Goal: Task Accomplishment & Management: Use online tool/utility

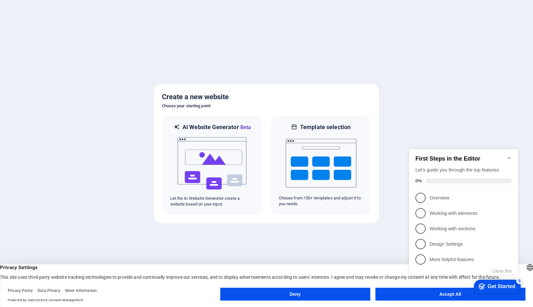
click div "checkmark Get Started 5 First Steps in the Editor Let's guide you through the t…"
click at [498, 286] on div "Get Started" at bounding box center [502, 287] width 28 height 6
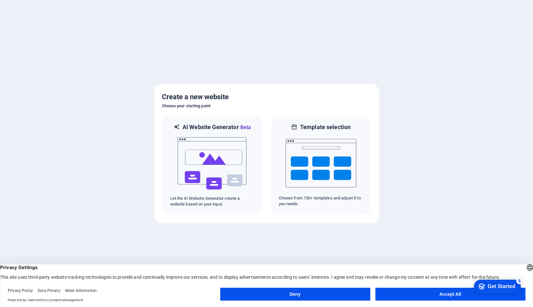
click at [460, 295] on button "Accept All" at bounding box center [450, 294] width 150 height 13
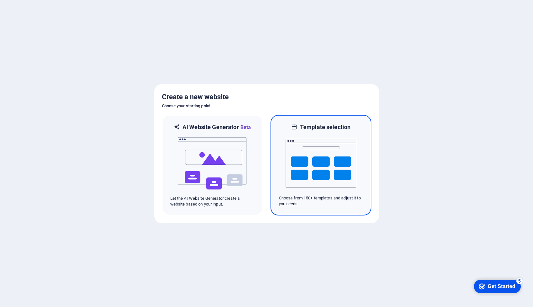
click at [329, 143] on img at bounding box center [321, 163] width 71 height 64
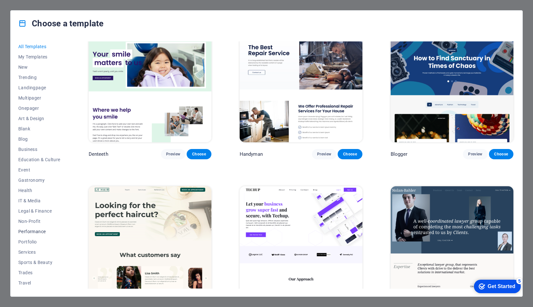
scroll to position [10, 0]
click at [35, 232] on span "Portfolio" at bounding box center [39, 232] width 42 height 5
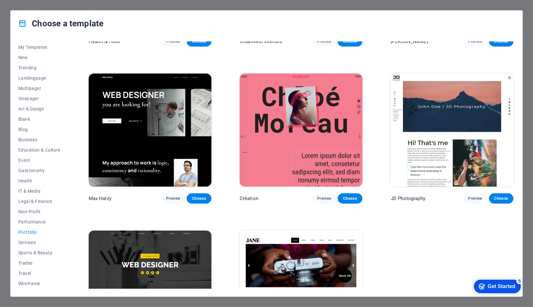
scroll to position [161, 0]
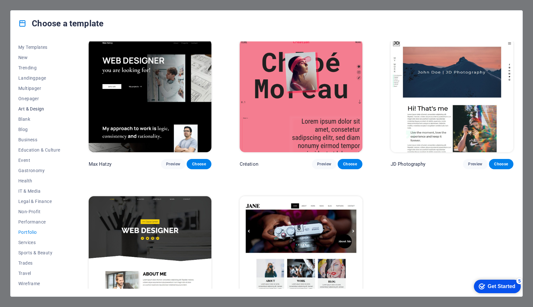
click at [27, 107] on span "Art & Design" at bounding box center [39, 108] width 42 height 5
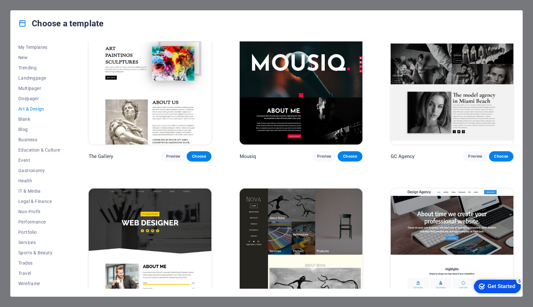
scroll to position [133, 0]
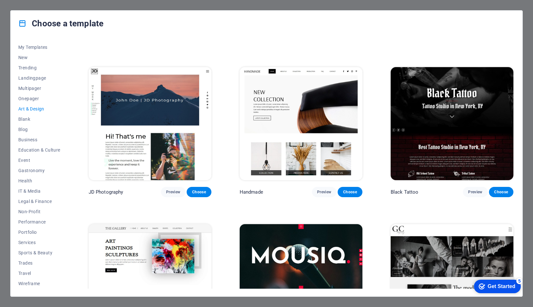
click at [280, 86] on img at bounding box center [301, 123] width 123 height 113
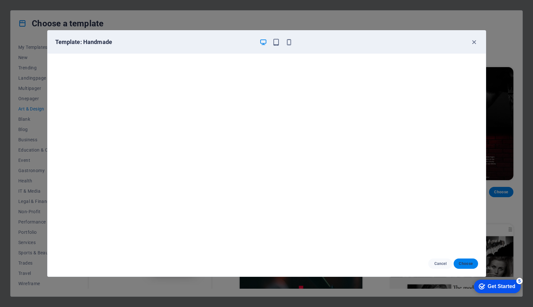
click at [462, 264] on span "Choose" at bounding box center [466, 263] width 14 height 5
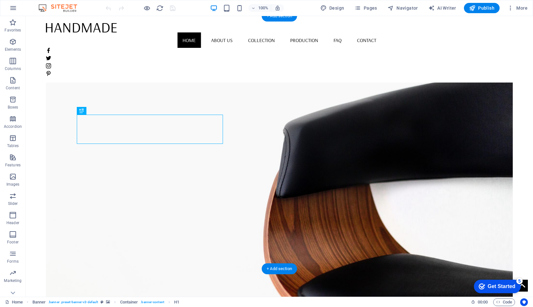
click at [357, 137] on figure at bounding box center [279, 170] width 467 height 253
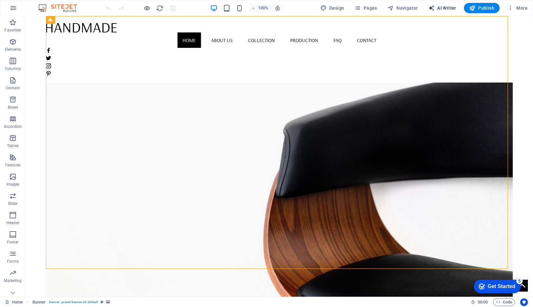
click at [441, 7] on span "AI Writer" at bounding box center [443, 8] width 28 height 6
select select "English"
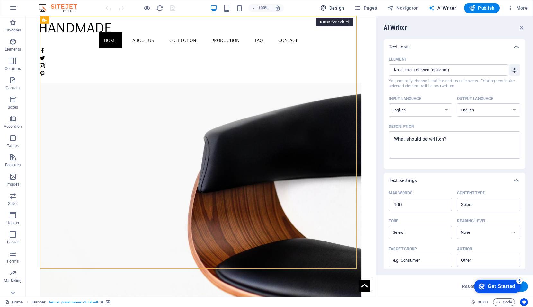
click at [334, 8] on span "Design" at bounding box center [332, 8] width 24 height 6
select select "rem"
select select "400"
select select "px"
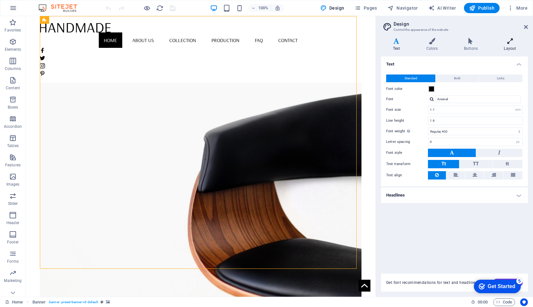
click at [512, 45] on h4 "Layout" at bounding box center [510, 45] width 36 height 14
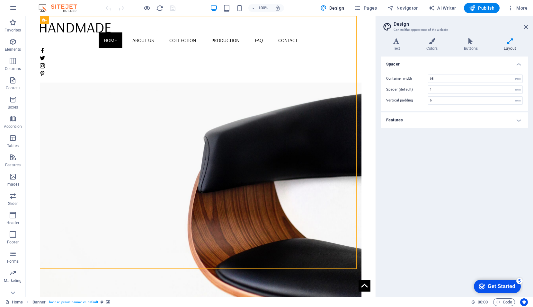
click at [520, 125] on h4 "Features" at bounding box center [454, 120] width 147 height 15
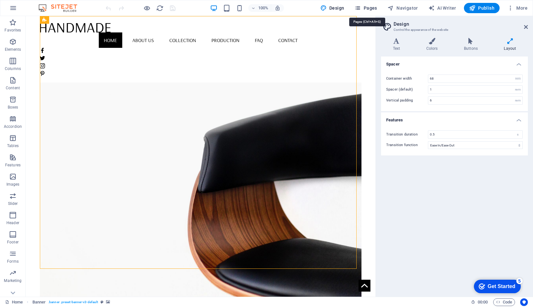
click at [367, 9] on span "Pages" at bounding box center [366, 8] width 23 height 6
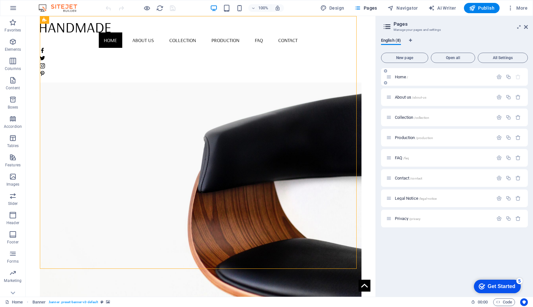
click at [400, 77] on span "Home /" at bounding box center [401, 77] width 13 height 5
click at [399, 77] on span "Home /" at bounding box center [401, 77] width 13 height 5
click at [407, 78] on span "/" at bounding box center [407, 78] width 1 height 4
click at [11, 45] on icon "button" at bounding box center [13, 42] width 8 height 8
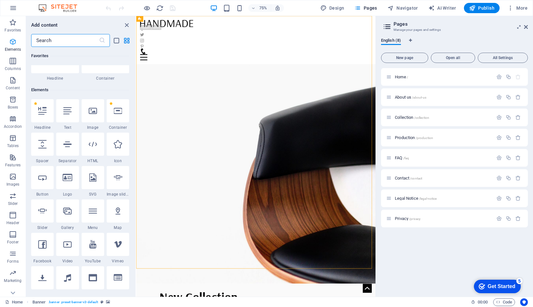
scroll to position [68, 0]
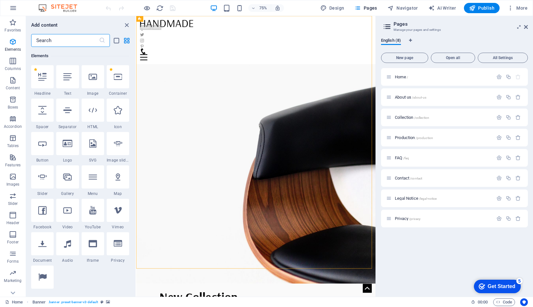
click at [91, 78] on icon at bounding box center [93, 77] width 8 height 8
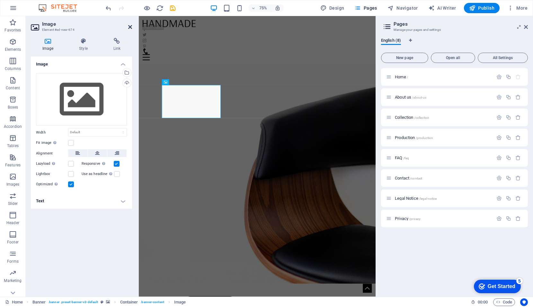
click at [129, 26] on icon at bounding box center [130, 26] width 4 height 5
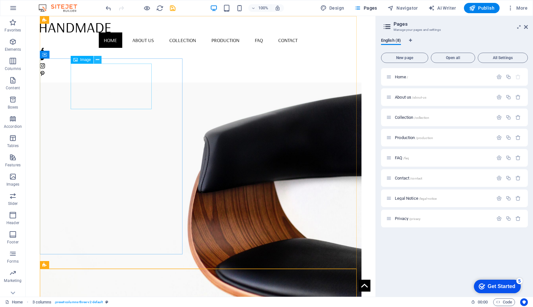
click at [97, 58] on icon at bounding box center [98, 60] width 4 height 7
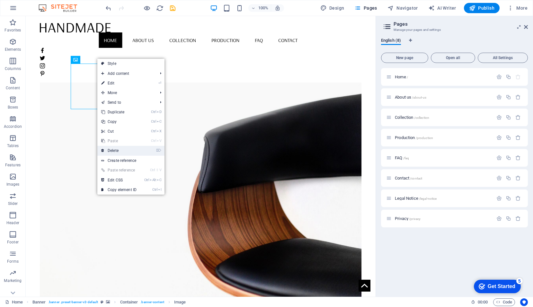
click at [114, 151] on link "⌦ Delete" at bounding box center [118, 151] width 43 height 10
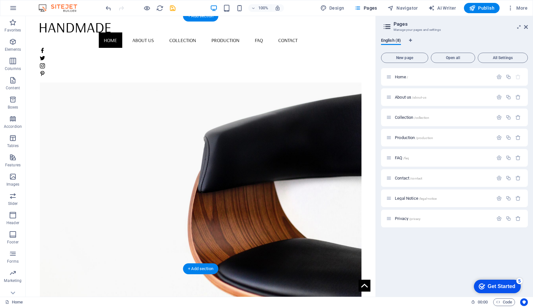
click at [232, 123] on figure at bounding box center [201, 170] width 322 height 253
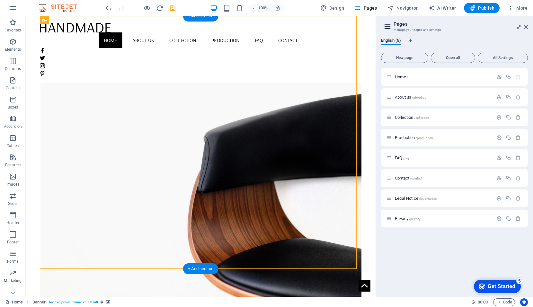
click at [238, 238] on figure at bounding box center [201, 170] width 322 height 253
click at [13, 178] on icon "button" at bounding box center [13, 177] width 8 height 8
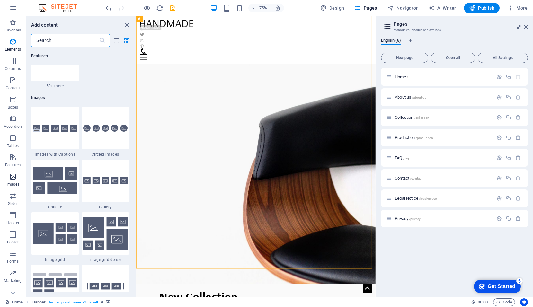
scroll to position [3260, 0]
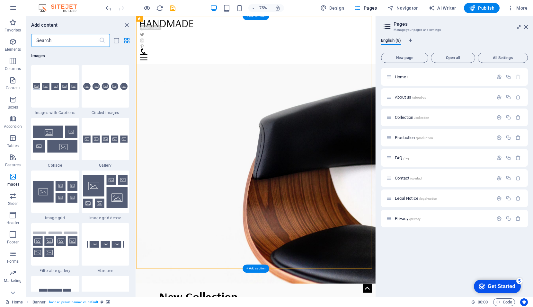
click at [352, 291] on figure at bounding box center [295, 204] width 319 height 337
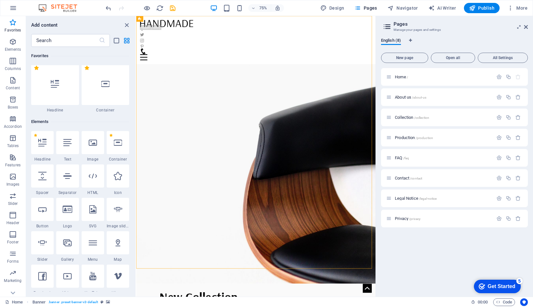
scroll to position [0, 0]
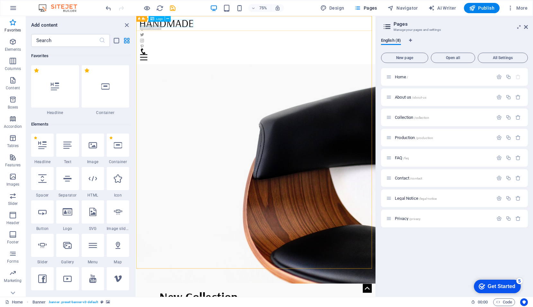
click at [197, 27] on div at bounding box center [295, 26] width 309 height 10
click at [527, 27] on icon at bounding box center [526, 26] width 4 height 5
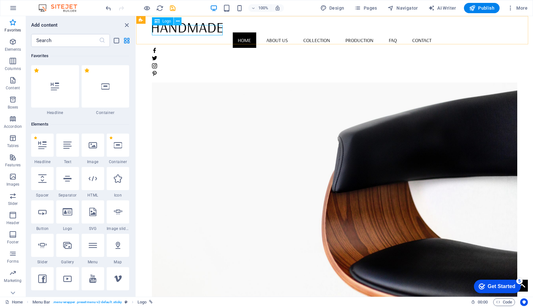
click at [176, 23] on icon at bounding box center [178, 21] width 4 height 7
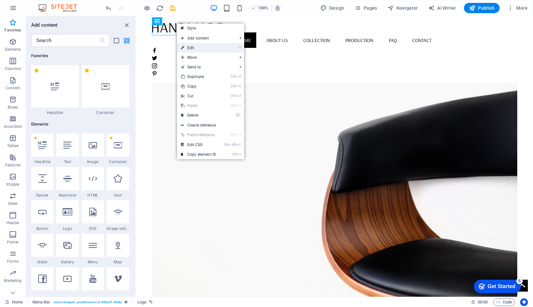
click at [193, 50] on link "⏎ Edit" at bounding box center [198, 48] width 43 height 10
select select "px"
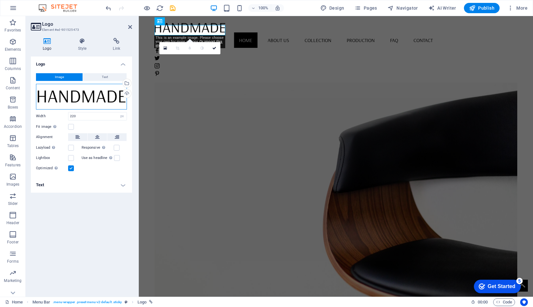
click at [50, 94] on div "Drag files here, click to choose files or select files from Files or our free s…" at bounding box center [81, 97] width 91 height 26
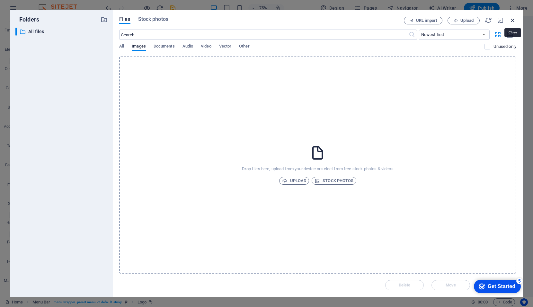
drag, startPoint x: 512, startPoint y: 20, endPoint x: 371, endPoint y: 5, distance: 142.0
click at [512, 20] on icon "button" at bounding box center [513, 20] width 7 height 7
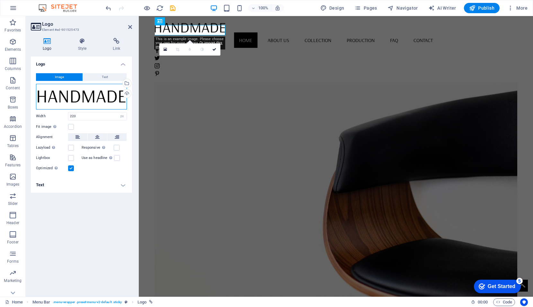
click at [68, 99] on div "Drag files here, click to choose files or select files from Files or our free s…" at bounding box center [81, 97] width 91 height 26
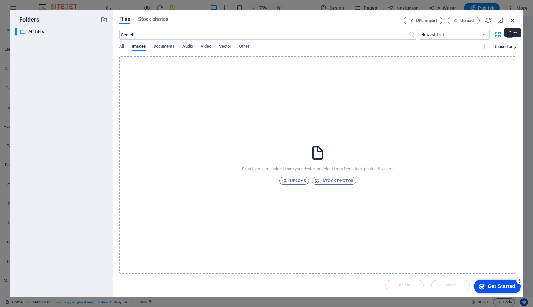
click at [512, 21] on icon "button" at bounding box center [513, 20] width 7 height 7
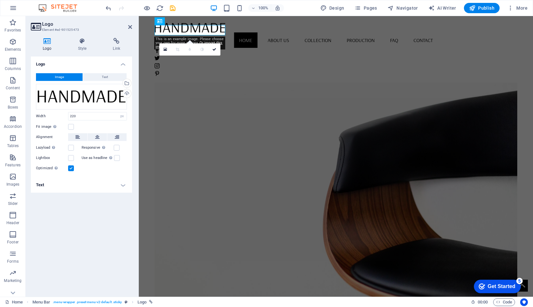
click at [86, 251] on div "Logo Image Text Drag files here, click to choose files or select files from Fil…" at bounding box center [81, 174] width 101 height 235
click at [14, 43] on icon "button" at bounding box center [13, 42] width 8 height 8
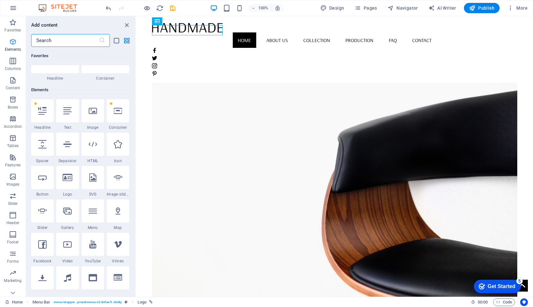
scroll to position [68, 0]
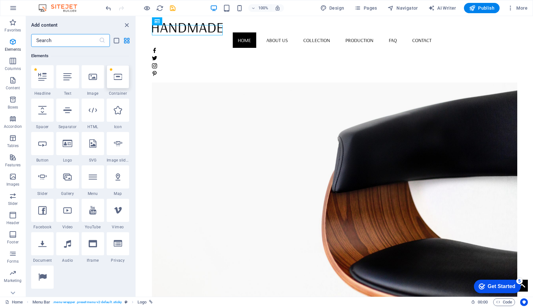
click at [120, 75] on icon at bounding box center [118, 77] width 8 height 8
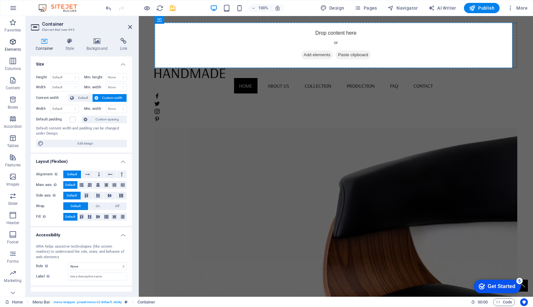
click at [12, 44] on icon "button" at bounding box center [13, 42] width 8 height 8
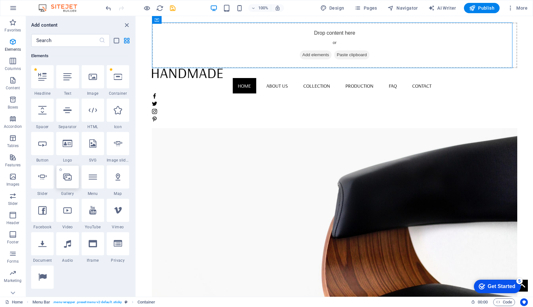
click at [74, 180] on div at bounding box center [67, 177] width 23 height 23
select select "4"
select select "%"
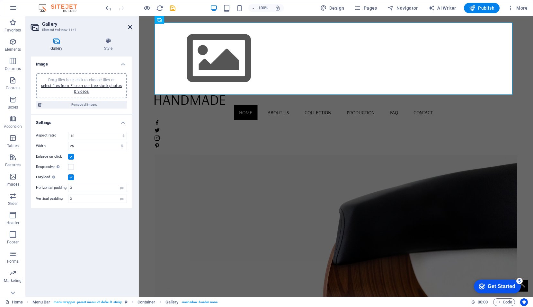
click at [129, 28] on icon at bounding box center [130, 26] width 4 height 5
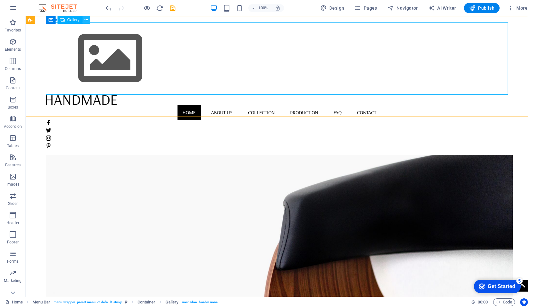
click at [86, 19] on icon at bounding box center [87, 20] width 4 height 7
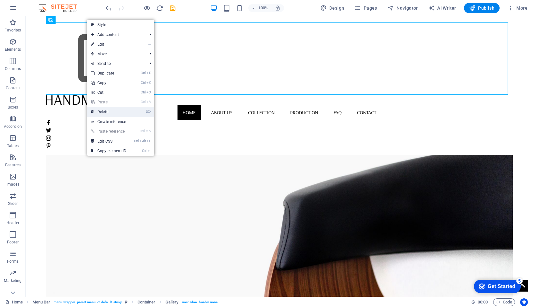
click at [104, 112] on link "⌦ Delete" at bounding box center [108, 112] width 43 height 10
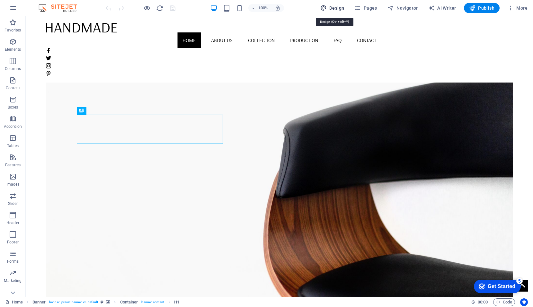
click at [340, 8] on span "Design" at bounding box center [332, 8] width 24 height 6
select select "rem"
select select "400"
select select "px"
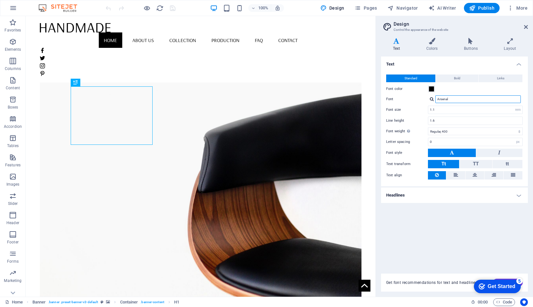
click at [472, 98] on input "Arsenal" at bounding box center [479, 99] width 86 height 8
click at [431, 99] on div at bounding box center [432, 99] width 4 height 4
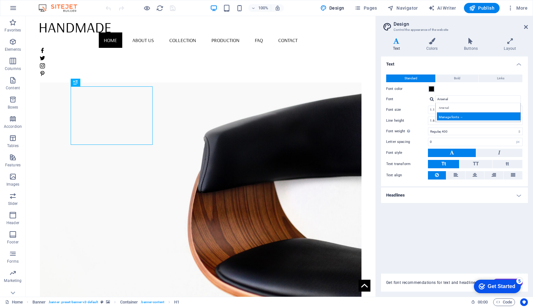
click at [465, 116] on div "Manage fonts →" at bounding box center [479, 117] width 85 height 8
select select "popularity"
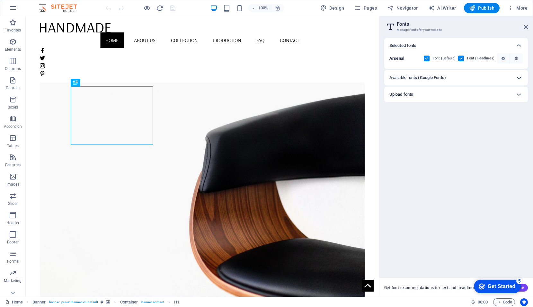
click at [520, 79] on icon at bounding box center [519, 78] width 8 height 8
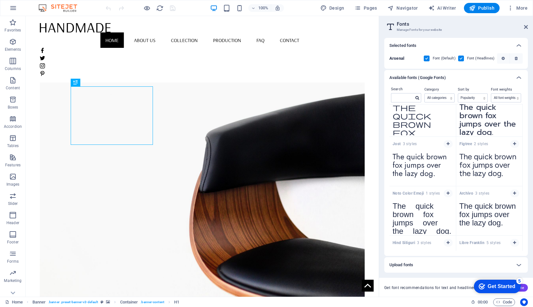
scroll to position [1324, 0]
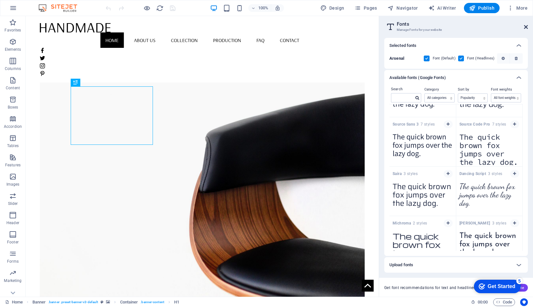
click at [526, 28] on icon at bounding box center [526, 26] width 4 height 5
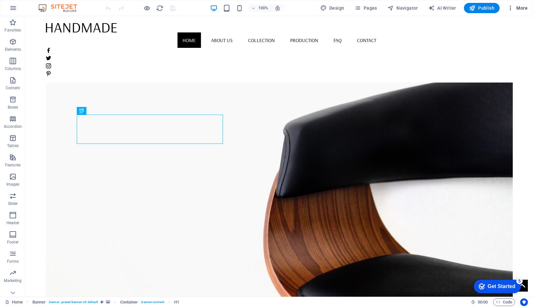
click at [522, 9] on span "More" at bounding box center [518, 8] width 20 height 6
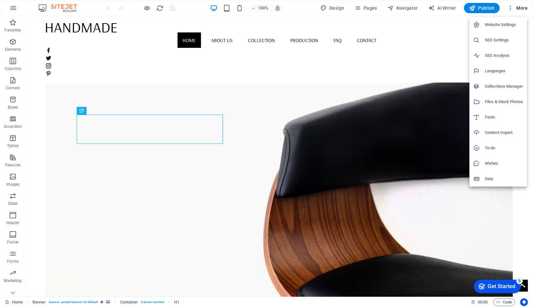
click at [322, 286] on div at bounding box center [266, 153] width 533 height 307
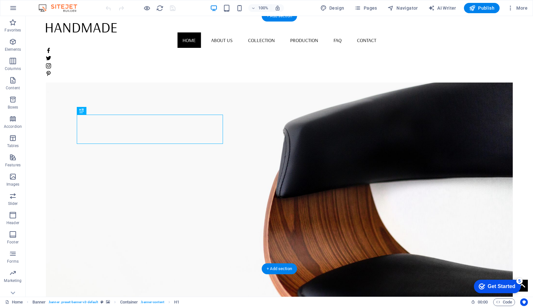
click at [311, 174] on figure at bounding box center [279, 170] width 467 height 253
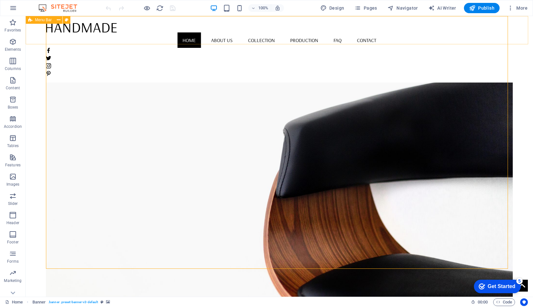
click at [46, 21] on span "Menu Bar" at bounding box center [43, 20] width 17 height 4
click at [66, 20] on icon at bounding box center [67, 20] width 4 height 7
select select "vw"
select select "px"
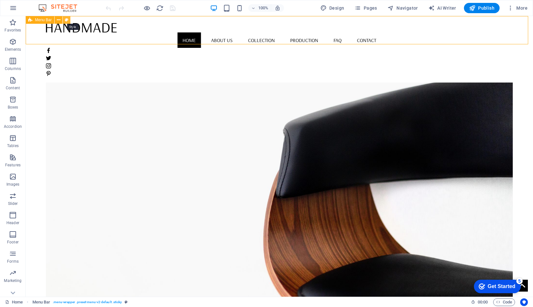
select select "vw"
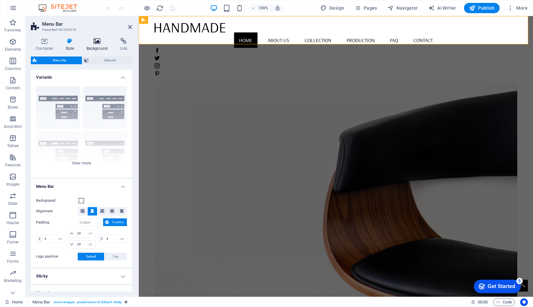
click at [97, 41] on icon at bounding box center [97, 41] width 31 height 6
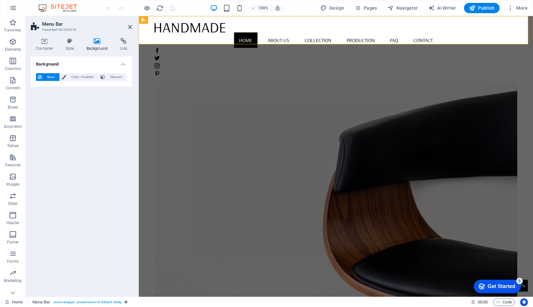
click at [283, 77] on figure at bounding box center [336, 170] width 363 height 253
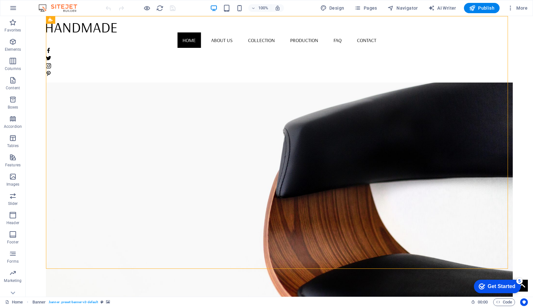
click at [446, 123] on figure at bounding box center [279, 170] width 467 height 253
click at [57, 20] on icon at bounding box center [59, 20] width 4 height 7
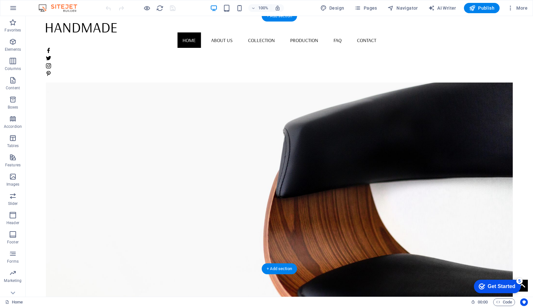
click at [303, 139] on figure at bounding box center [279, 170] width 467 height 253
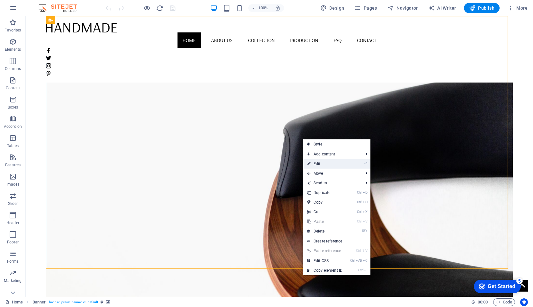
click at [315, 163] on link "⏎ Edit" at bounding box center [324, 164] width 43 height 10
select select "vh"
select select "banner"
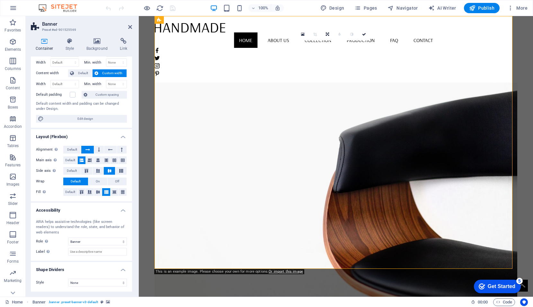
scroll to position [0, 0]
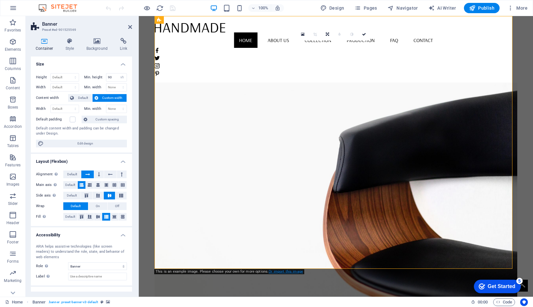
click at [277, 273] on link "Or import this image" at bounding box center [286, 272] width 34 height 4
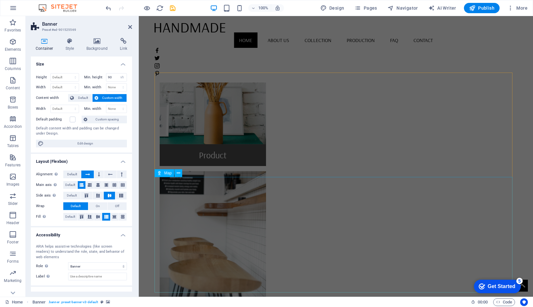
scroll to position [560, 0]
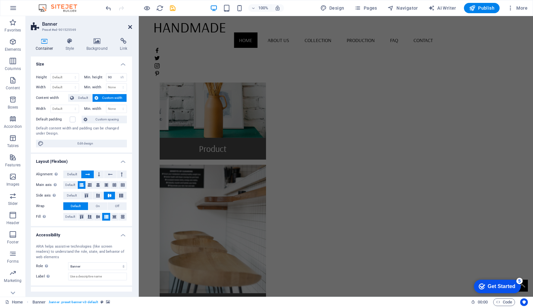
click at [129, 27] on icon at bounding box center [130, 26] width 4 height 5
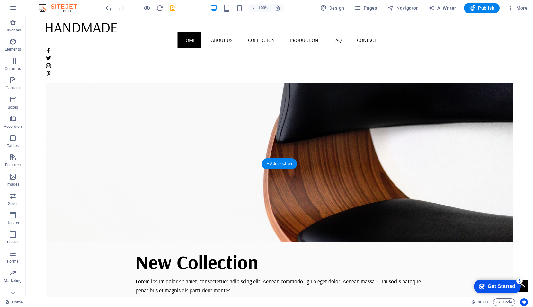
scroll to position [0, 0]
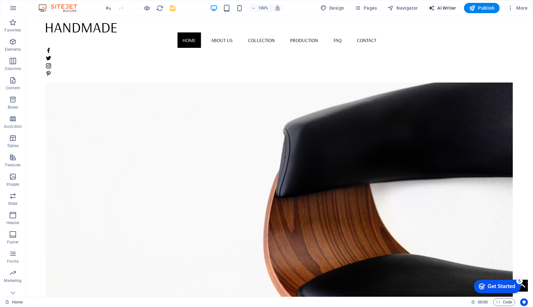
click at [443, 9] on span "AI Writer" at bounding box center [443, 8] width 28 height 6
select select "English"
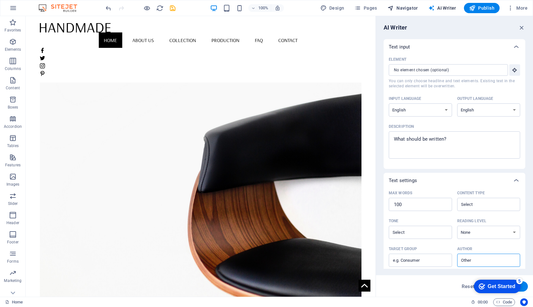
click at [405, 10] on span "Navigator" at bounding box center [403, 8] width 31 height 6
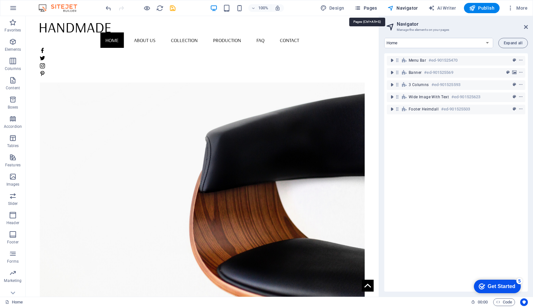
click at [367, 6] on span "Pages" at bounding box center [366, 8] width 23 height 6
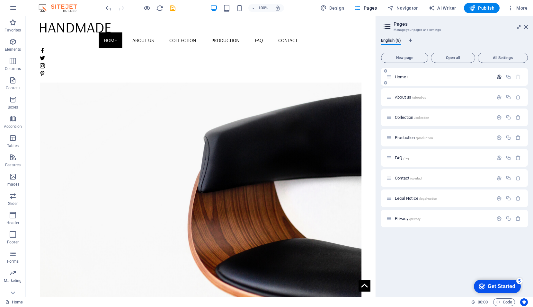
click at [499, 76] on icon "button" at bounding box center [499, 76] width 5 height 5
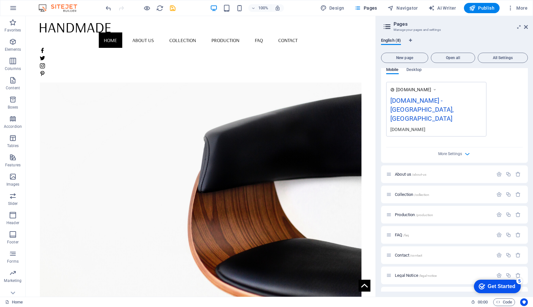
scroll to position [187, 0]
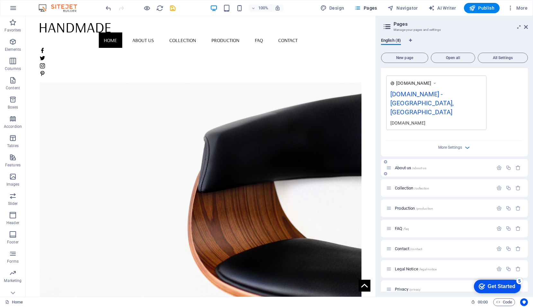
click at [406, 166] on span "About us /about-us" at bounding box center [411, 168] width 32 height 5
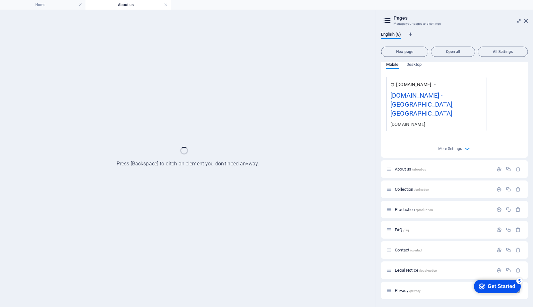
scroll to position [170, 0]
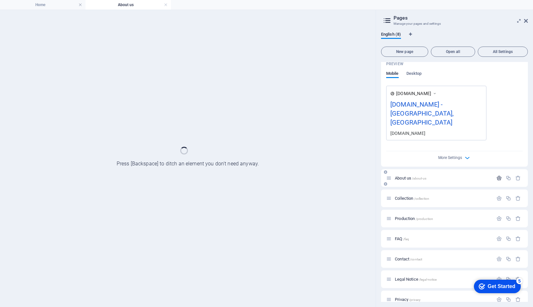
click at [499, 167] on div "Name Home ​ URL SLUG / ​ SEO Title AI ​ 370 / 580 Px SEO Description AI ​ 145 /…" at bounding box center [454, 37] width 147 height 257
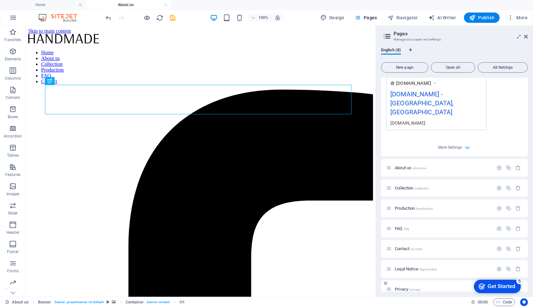
scroll to position [0, 0]
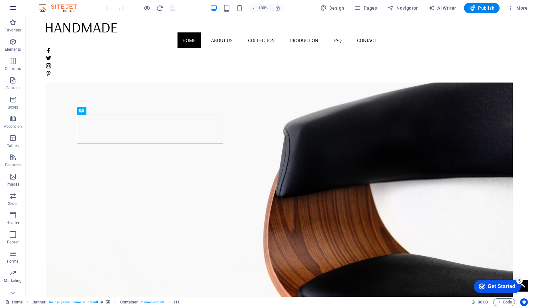
click at [12, 8] on icon "button" at bounding box center [13, 8] width 8 height 8
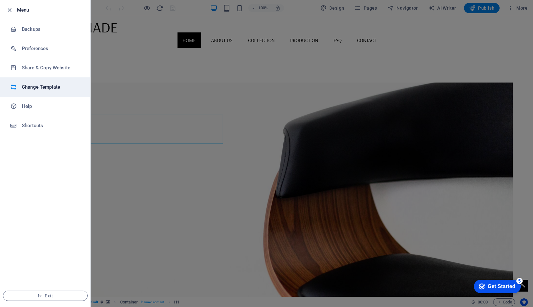
click at [39, 86] on h6 "Change Template" at bounding box center [51, 87] width 59 height 8
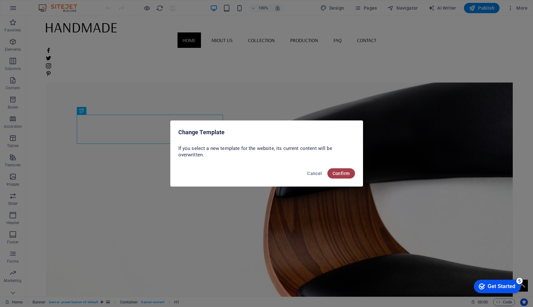
click at [344, 174] on span "Confirm" at bounding box center [341, 173] width 17 height 5
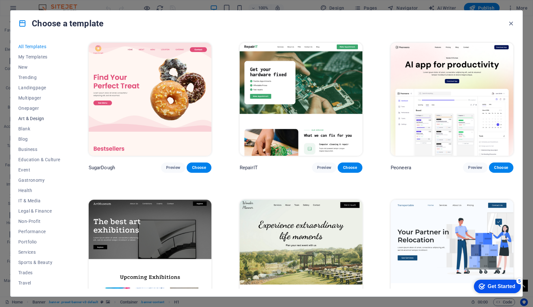
click at [36, 119] on span "Art & Design" at bounding box center [39, 118] width 42 height 5
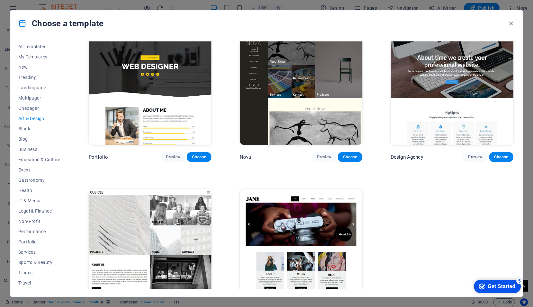
scroll to position [509, 0]
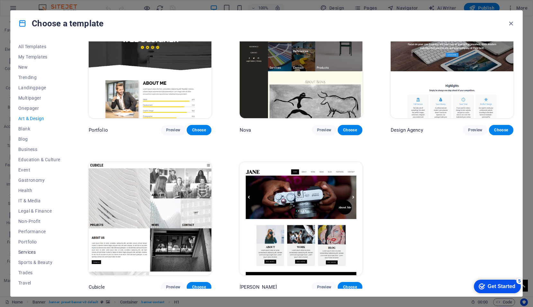
click at [29, 251] on span "Services" at bounding box center [39, 252] width 42 height 5
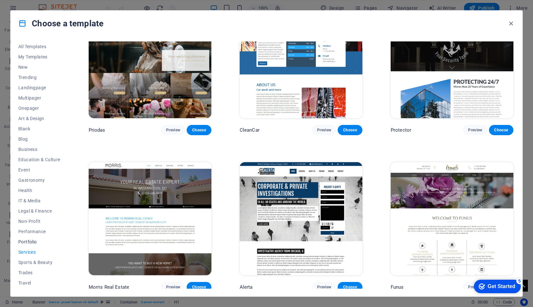
click at [29, 241] on span "Portfolio" at bounding box center [39, 241] width 42 height 5
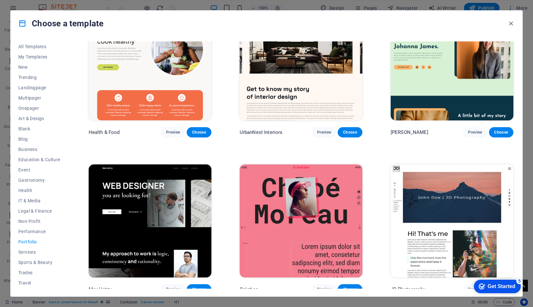
scroll to position [0, 0]
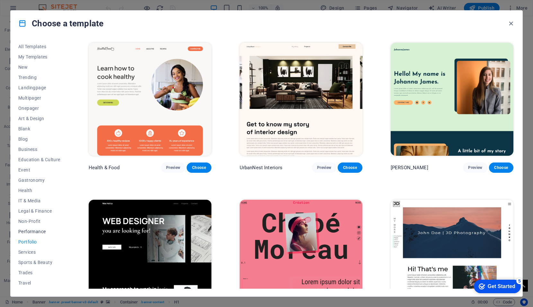
click at [28, 229] on span "Performance" at bounding box center [39, 231] width 42 height 5
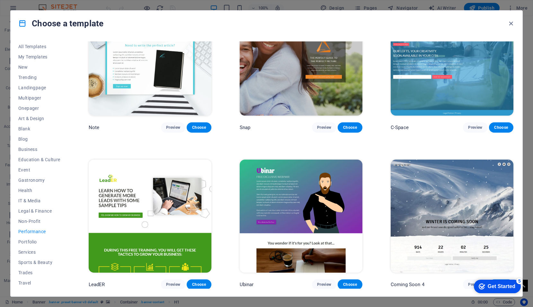
scroll to position [514, 0]
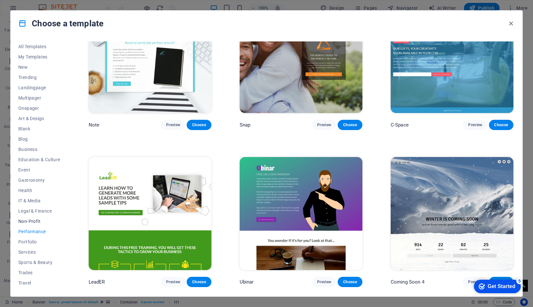
click at [29, 220] on span "Non-Profit" at bounding box center [39, 221] width 42 height 5
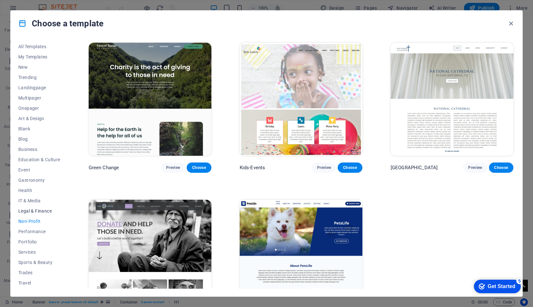
click at [40, 211] on span "Legal & Finance" at bounding box center [39, 211] width 42 height 5
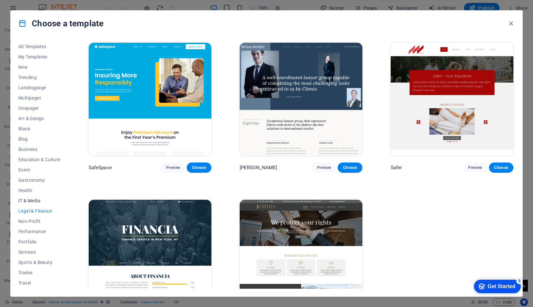
click at [38, 200] on span "IT & Media" at bounding box center [39, 200] width 42 height 5
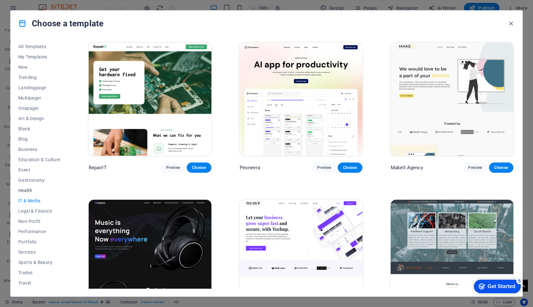
click at [31, 193] on span "Health" at bounding box center [39, 190] width 42 height 5
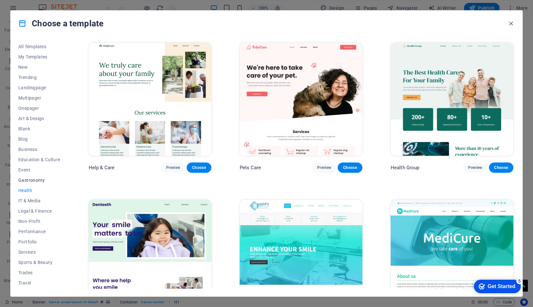
click at [35, 183] on button "Gastronomy" at bounding box center [39, 180] width 42 height 10
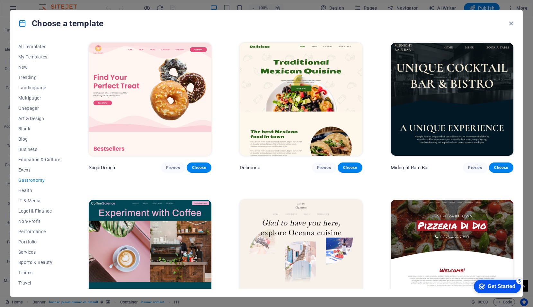
click at [28, 170] on span "Event" at bounding box center [39, 169] width 42 height 5
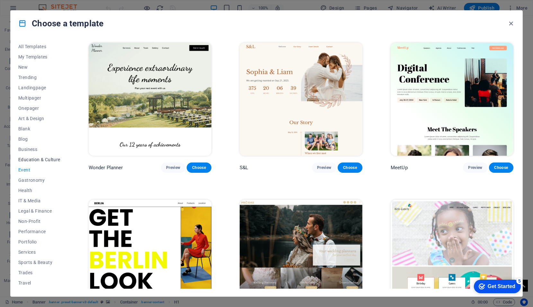
click at [43, 161] on span "Education & Culture" at bounding box center [39, 159] width 42 height 5
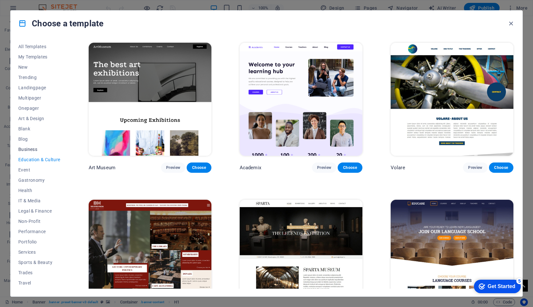
click at [25, 151] on span "Business" at bounding box center [39, 149] width 42 height 5
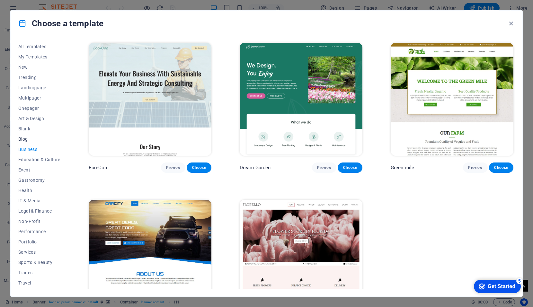
click at [22, 140] on span "Blog" at bounding box center [39, 139] width 42 height 5
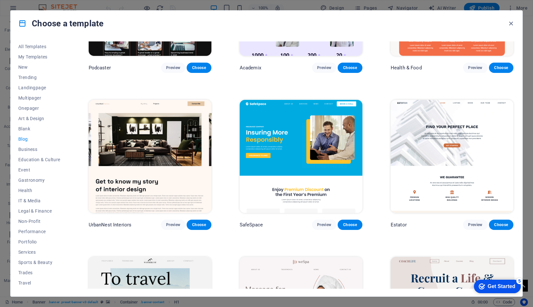
scroll to position [129, 0]
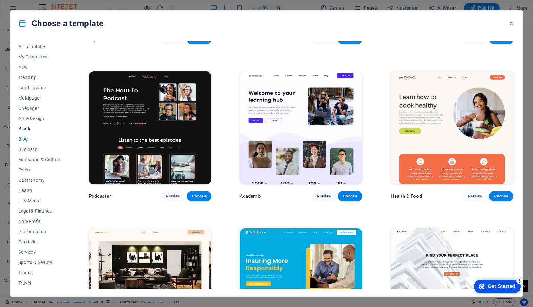
click at [22, 128] on span "Blank" at bounding box center [39, 128] width 42 height 5
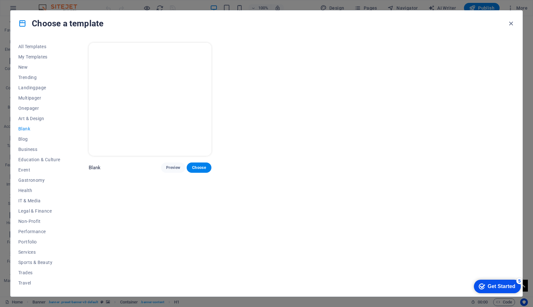
scroll to position [0, 0]
click at [38, 117] on span "Art & Design" at bounding box center [39, 118] width 42 height 5
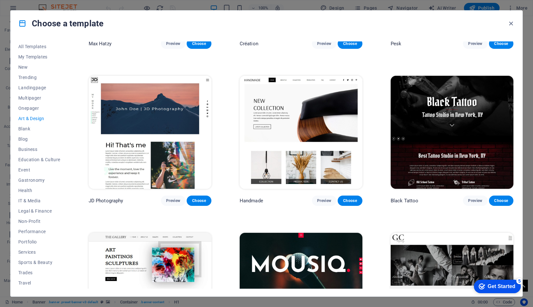
scroll to position [123, 0]
